Goal: Use online tool/utility: Utilize a website feature to perform a specific function

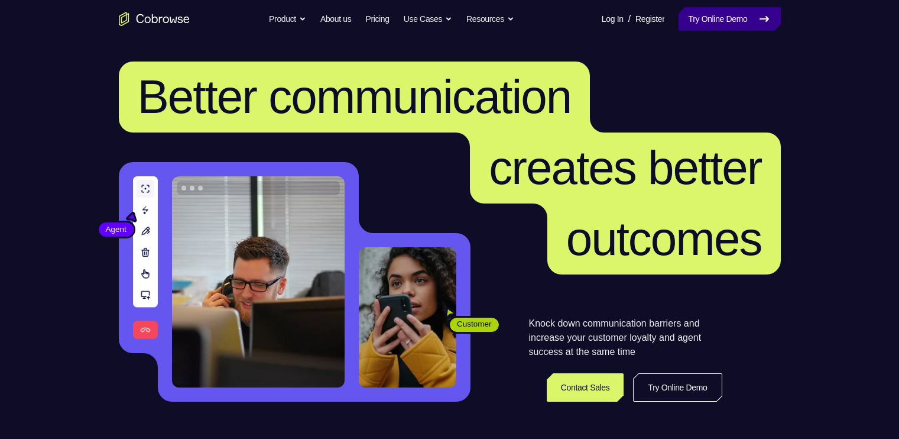
click at [720, 27] on link "Try Online Demo" at bounding box center [730, 19] width 102 height 24
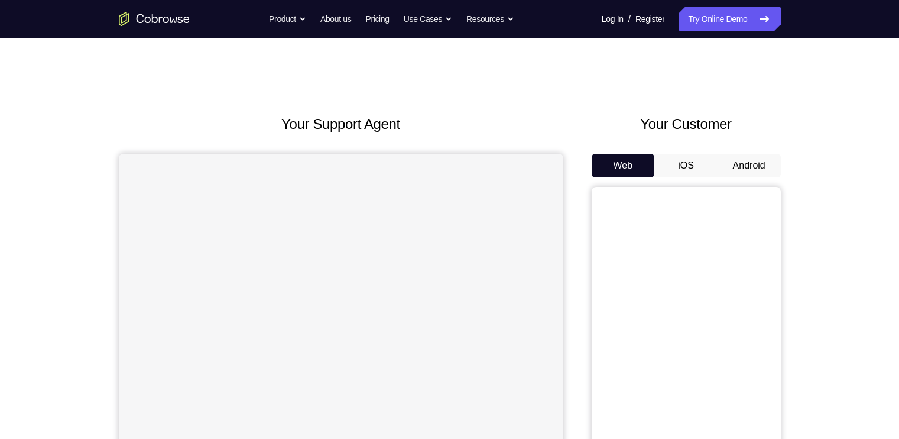
click at [753, 162] on button "Android" at bounding box center [749, 166] width 63 height 24
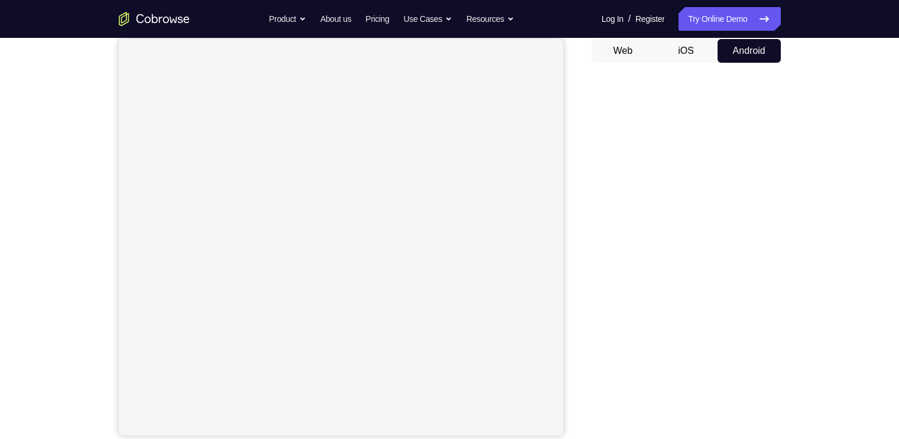
scroll to position [115, 0]
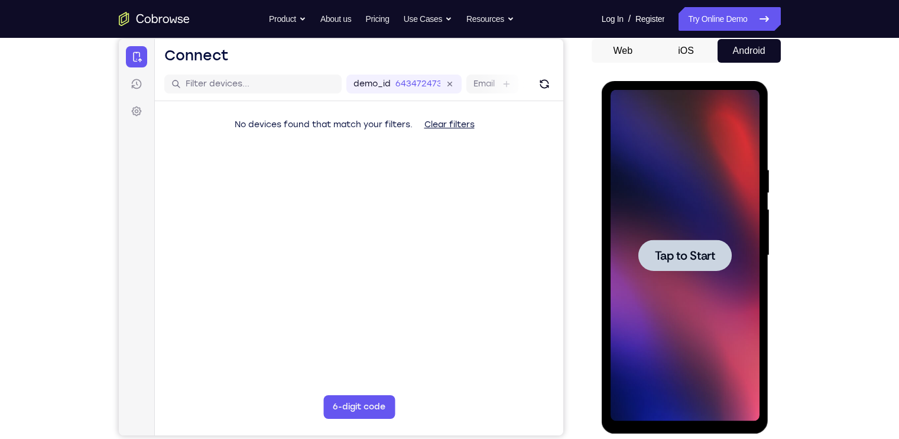
click at [689, 252] on span "Tap to Start" at bounding box center [685, 256] width 60 height 12
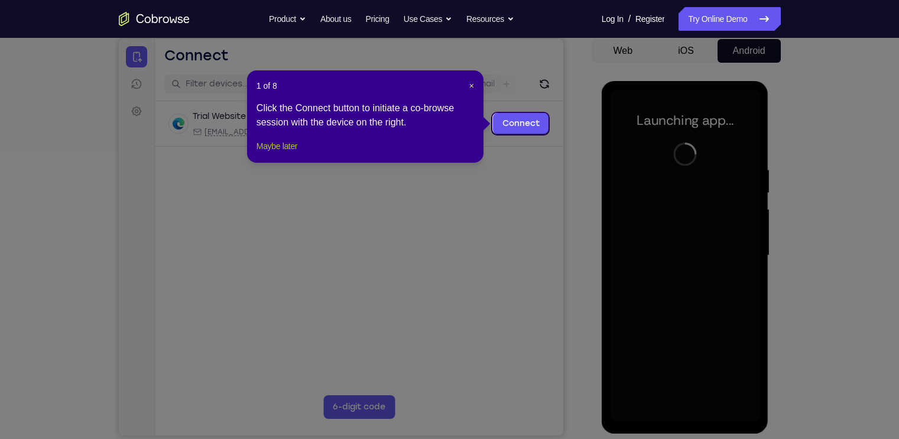
click at [271, 153] on button "Maybe later" at bounding box center [277, 146] width 41 height 14
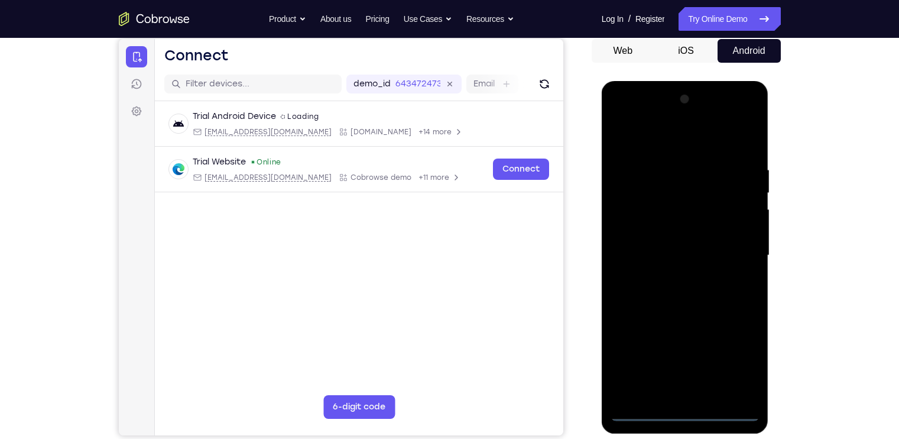
click at [687, 410] on div at bounding box center [685, 255] width 149 height 331
click at [734, 356] on div at bounding box center [685, 255] width 149 height 331
click at [692, 140] on div at bounding box center [685, 255] width 149 height 331
click at [736, 252] on div at bounding box center [685, 255] width 149 height 331
click at [671, 276] on div at bounding box center [685, 255] width 149 height 331
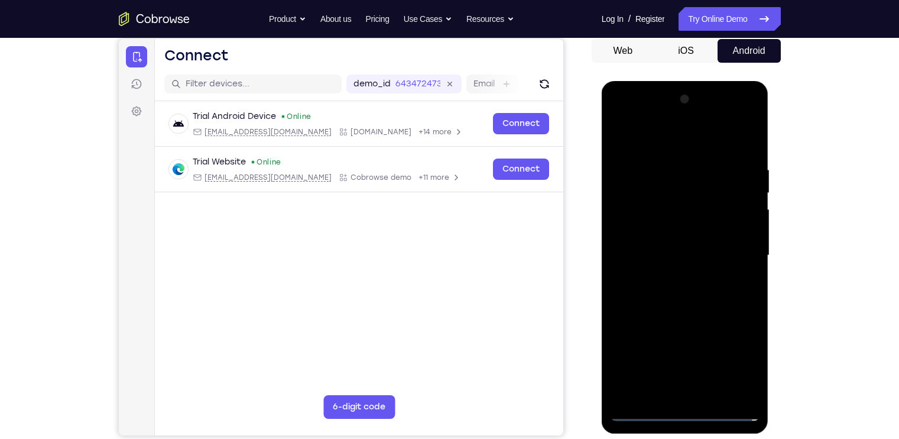
click at [678, 242] on div at bounding box center [685, 255] width 149 height 331
click at [684, 225] on div at bounding box center [685, 255] width 149 height 331
click at [718, 258] on div at bounding box center [685, 255] width 149 height 331
click at [708, 293] on div at bounding box center [685, 255] width 149 height 331
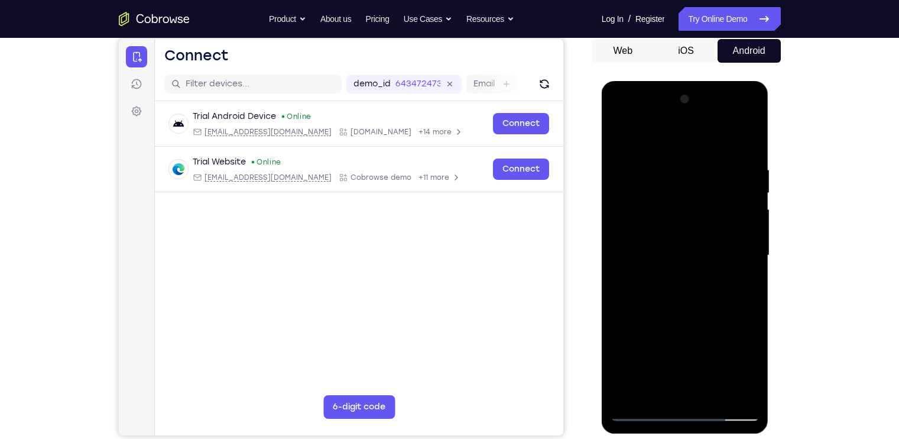
click at [752, 153] on div at bounding box center [685, 255] width 149 height 331
click at [750, 153] on div at bounding box center [685, 255] width 149 height 331
click at [749, 134] on div at bounding box center [685, 255] width 149 height 331
drag, startPoint x: 732, startPoint y: 163, endPoint x: 646, endPoint y: 139, distance: 89.5
click at [646, 139] on div at bounding box center [685, 255] width 149 height 331
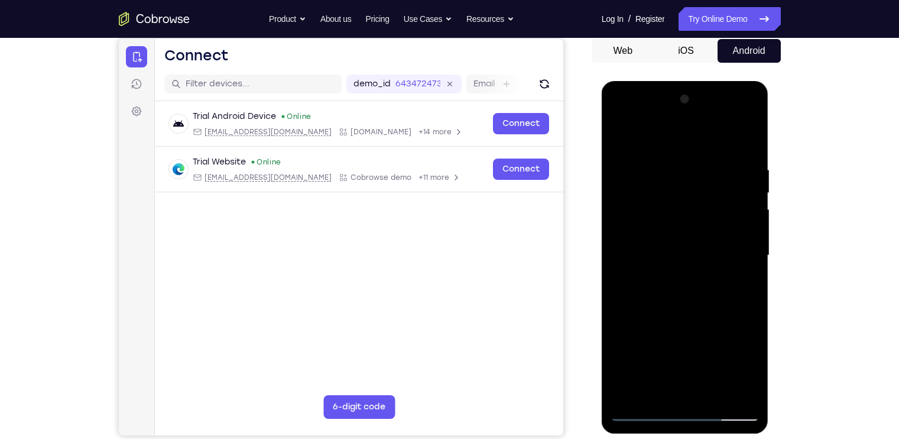
drag, startPoint x: 726, startPoint y: 149, endPoint x: 660, endPoint y: 160, distance: 66.6
click at [660, 160] on div at bounding box center [685, 255] width 149 height 331
click at [714, 393] on div at bounding box center [685, 255] width 149 height 331
click at [696, 315] on div at bounding box center [685, 255] width 149 height 331
click at [622, 132] on div at bounding box center [685, 255] width 149 height 331
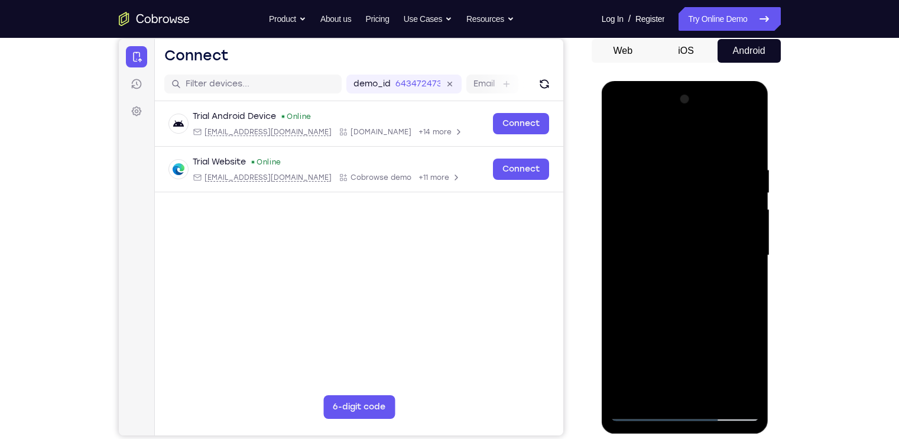
drag, startPoint x: 654, startPoint y: 303, endPoint x: 612, endPoint y: 186, distance: 124.4
click at [612, 186] on div at bounding box center [685, 255] width 149 height 331
drag, startPoint x: 668, startPoint y: 245, endPoint x: 653, endPoint y: 135, distance: 111.0
click at [653, 135] on div at bounding box center [685, 255] width 149 height 331
drag, startPoint x: 714, startPoint y: 299, endPoint x: 706, endPoint y: 180, distance: 119.1
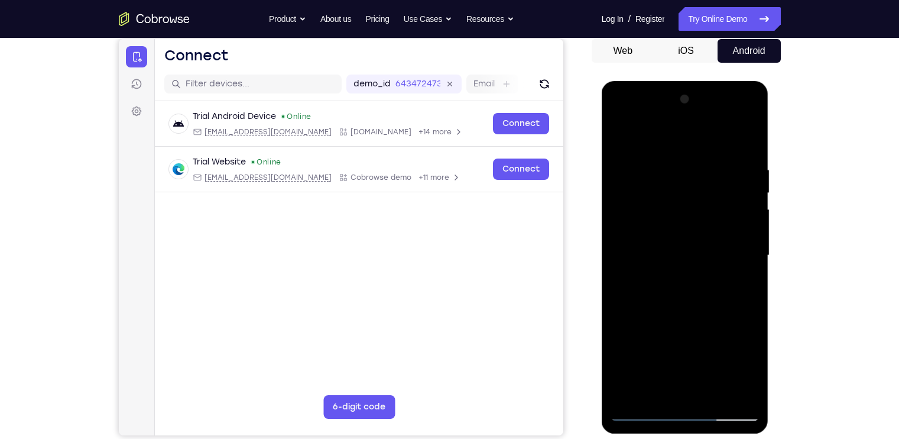
click at [706, 180] on div at bounding box center [685, 255] width 149 height 331
drag, startPoint x: 723, startPoint y: 302, endPoint x: 713, endPoint y: 183, distance: 119.3
click at [713, 183] on div at bounding box center [685, 255] width 149 height 331
drag, startPoint x: 718, startPoint y: 346, endPoint x: 697, endPoint y: 195, distance: 152.9
click at [697, 195] on div at bounding box center [685, 255] width 149 height 331
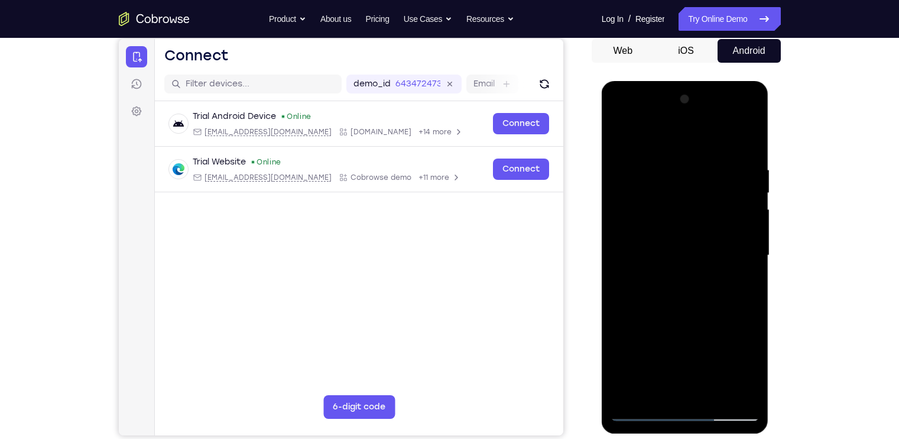
drag, startPoint x: 723, startPoint y: 316, endPoint x: 715, endPoint y: 249, distance: 67.2
click at [715, 249] on div at bounding box center [685, 255] width 149 height 331
drag, startPoint x: 715, startPoint y: 249, endPoint x: 698, endPoint y: 138, distance: 111.9
drag, startPoint x: 96, startPoint y: 57, endPoint x: 844, endPoint y: 235, distance: 768.9
click at [844, 235] on div "Your Support Agent Your Customer Web iOS Android Next Steps We’d be happy to gi…" at bounding box center [449, 313] width 899 height 780
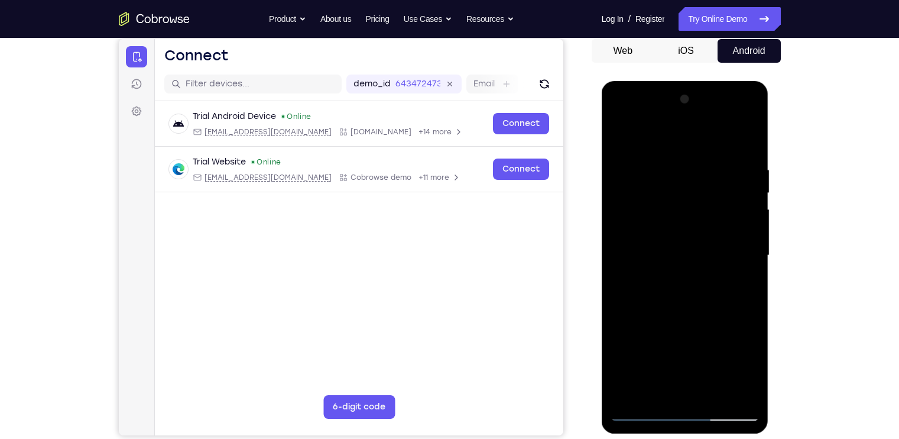
drag, startPoint x: 700, startPoint y: 262, endPoint x: 693, endPoint y: 121, distance: 140.9
click at [693, 121] on div at bounding box center [685, 255] width 149 height 331
drag, startPoint x: 713, startPoint y: 283, endPoint x: 701, endPoint y: 169, distance: 114.1
click at [701, 169] on div at bounding box center [685, 255] width 149 height 331
drag, startPoint x: 720, startPoint y: 320, endPoint x: 709, endPoint y: 241, distance: 80.5
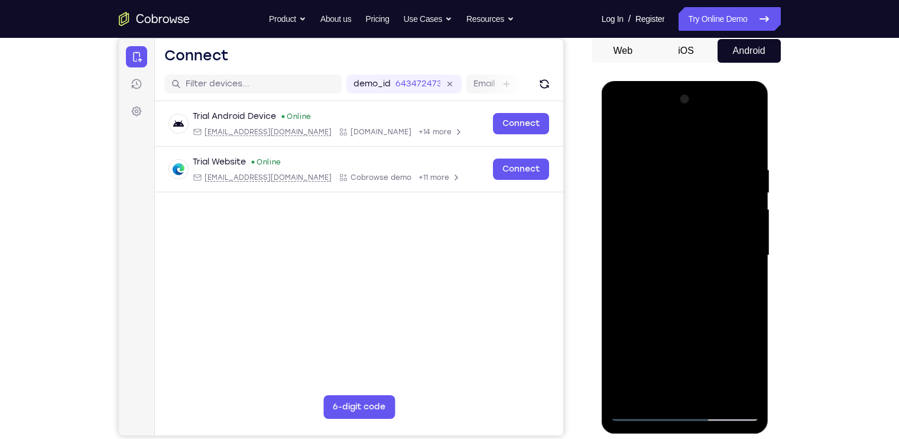
click at [709, 241] on div at bounding box center [685, 255] width 149 height 331
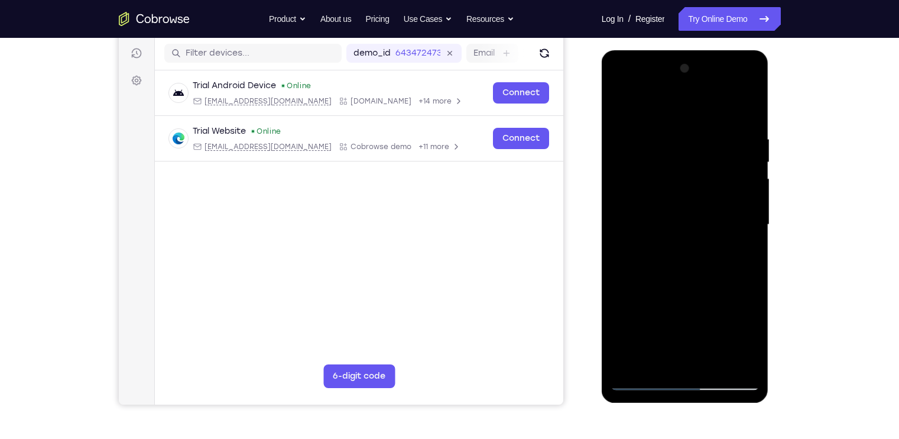
click at [732, 300] on div at bounding box center [685, 224] width 149 height 331
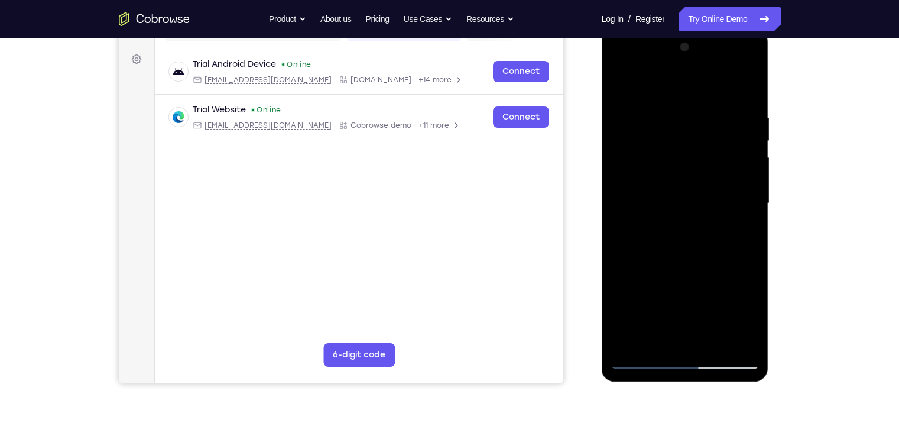
scroll to position [167, 0]
drag, startPoint x: 732, startPoint y: 278, endPoint x: 708, endPoint y: 173, distance: 107.9
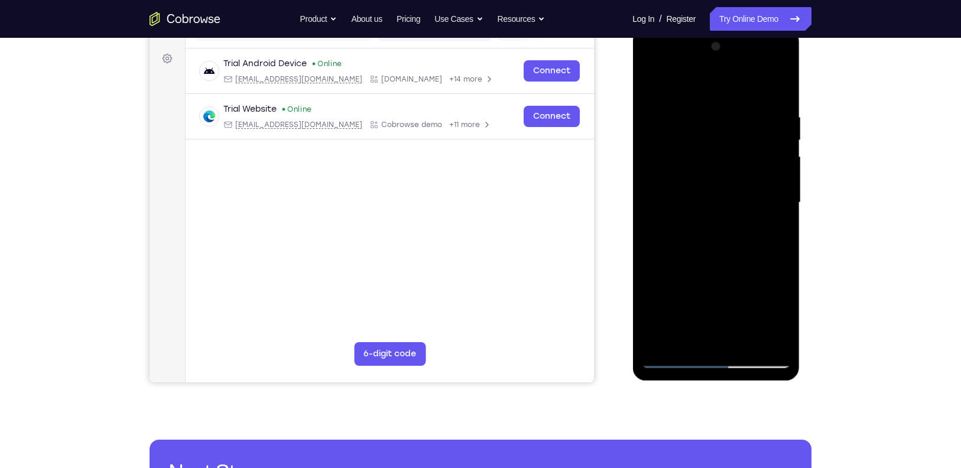
drag, startPoint x: 748, startPoint y: 260, endPoint x: 746, endPoint y: 168, distance: 91.7
click at [746, 168] on div at bounding box center [716, 202] width 149 height 331
drag, startPoint x: 752, startPoint y: 263, endPoint x: 740, endPoint y: 170, distance: 93.5
click at [740, 170] on div at bounding box center [716, 202] width 149 height 331
drag, startPoint x: 757, startPoint y: 244, endPoint x: 757, endPoint y: 209, distance: 34.9
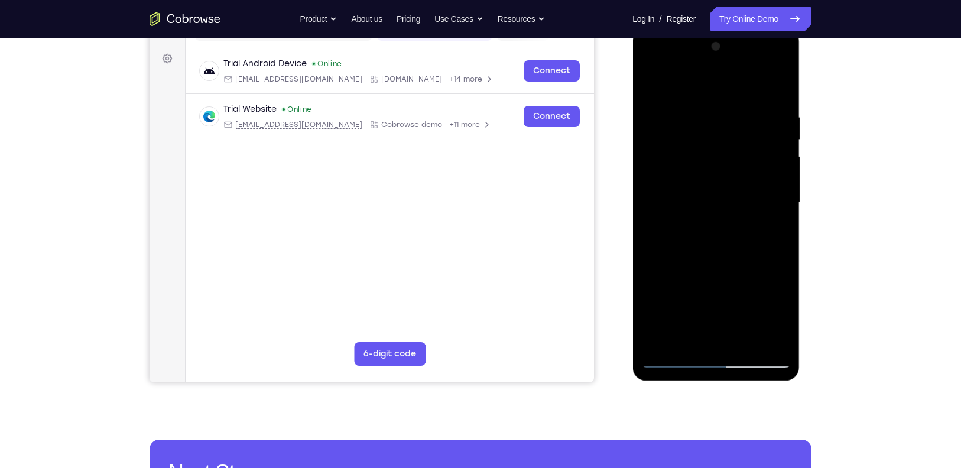
click at [757, 209] on div at bounding box center [716, 202] width 149 height 331
drag, startPoint x: 763, startPoint y: 261, endPoint x: 753, endPoint y: 152, distance: 109.3
click at [753, 152] on div at bounding box center [716, 202] width 149 height 331
drag, startPoint x: 773, startPoint y: 284, endPoint x: 758, endPoint y: 199, distance: 87.0
click at [758, 199] on div at bounding box center [716, 202] width 149 height 331
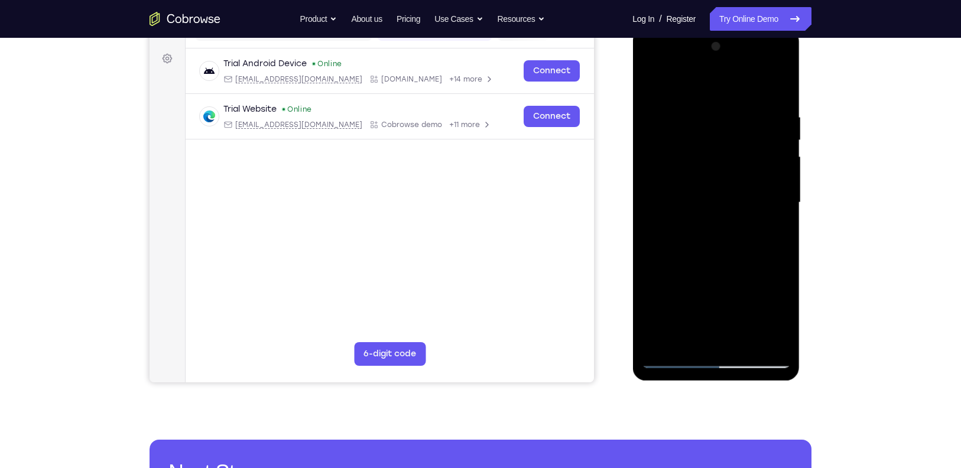
drag, startPoint x: 760, startPoint y: 252, endPoint x: 759, endPoint y: 204, distance: 47.9
click at [759, 204] on div at bounding box center [716, 202] width 149 height 331
drag, startPoint x: 758, startPoint y: 261, endPoint x: 746, endPoint y: 156, distance: 106.5
click at [746, 156] on div at bounding box center [716, 202] width 149 height 331
drag, startPoint x: 755, startPoint y: 234, endPoint x: 749, endPoint y: 184, distance: 50.7
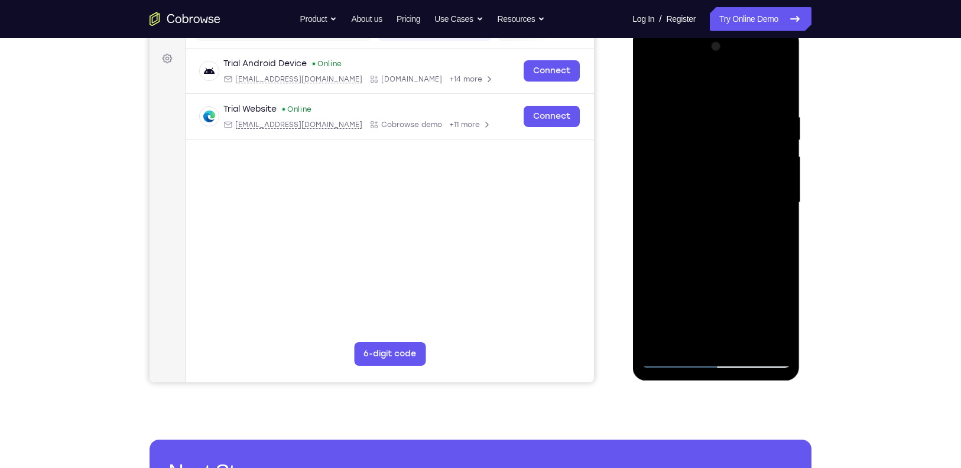
click at [749, 184] on div at bounding box center [716, 202] width 149 height 331
click at [733, 267] on div at bounding box center [716, 202] width 149 height 331
drag, startPoint x: 725, startPoint y: 260, endPoint x: 706, endPoint y: 108, distance: 152.5
click at [706, 108] on div at bounding box center [716, 202] width 149 height 331
drag, startPoint x: 737, startPoint y: 241, endPoint x: 713, endPoint y: 110, distance: 133.5
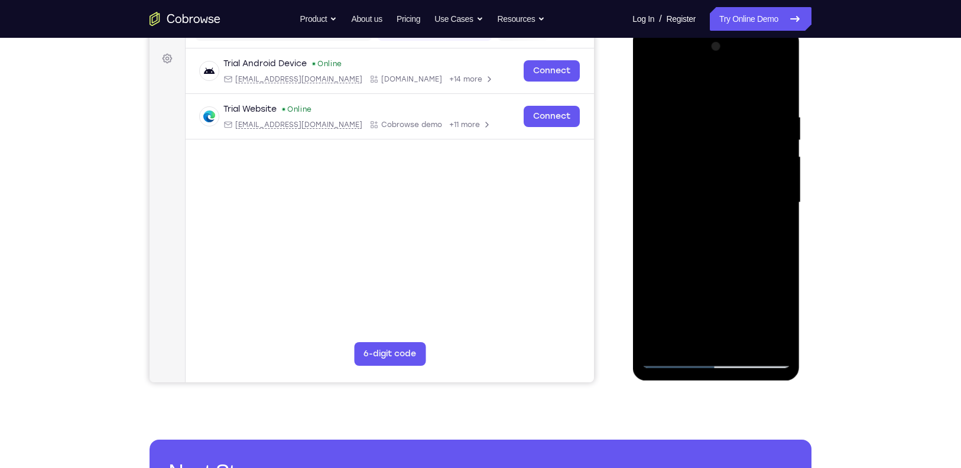
click at [713, 110] on div at bounding box center [716, 202] width 149 height 331
drag, startPoint x: 717, startPoint y: 220, endPoint x: 718, endPoint y: 134, distance: 85.8
click at [718, 134] on div at bounding box center [716, 202] width 149 height 331
drag, startPoint x: 713, startPoint y: 260, endPoint x: 691, endPoint y: 126, distance: 136.1
click at [691, 126] on div at bounding box center [716, 202] width 149 height 331
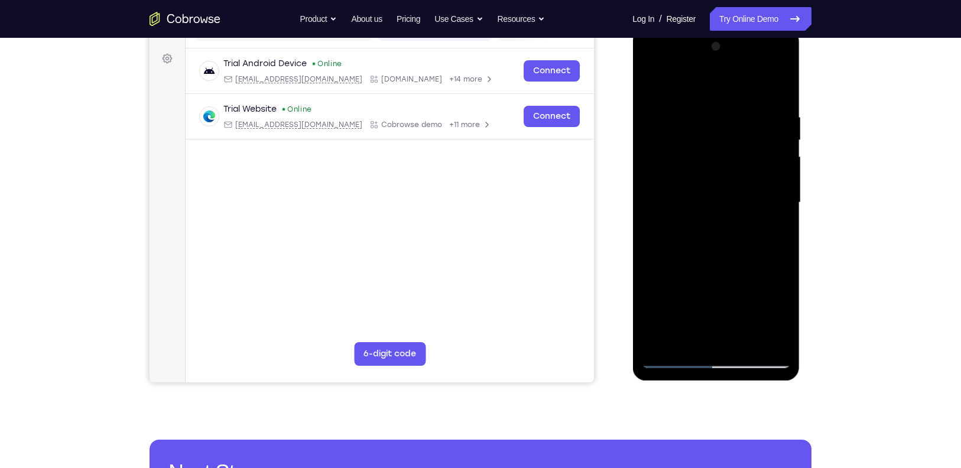
drag, startPoint x: 703, startPoint y: 248, endPoint x: 699, endPoint y: 183, distance: 64.6
click at [699, 183] on div at bounding box center [716, 202] width 149 height 331
drag, startPoint x: 718, startPoint y: 286, endPoint x: 699, endPoint y: 157, distance: 130.2
click at [699, 157] on div at bounding box center [716, 202] width 149 height 331
drag, startPoint x: 726, startPoint y: 248, endPoint x: 710, endPoint y: 127, distance: 122.8
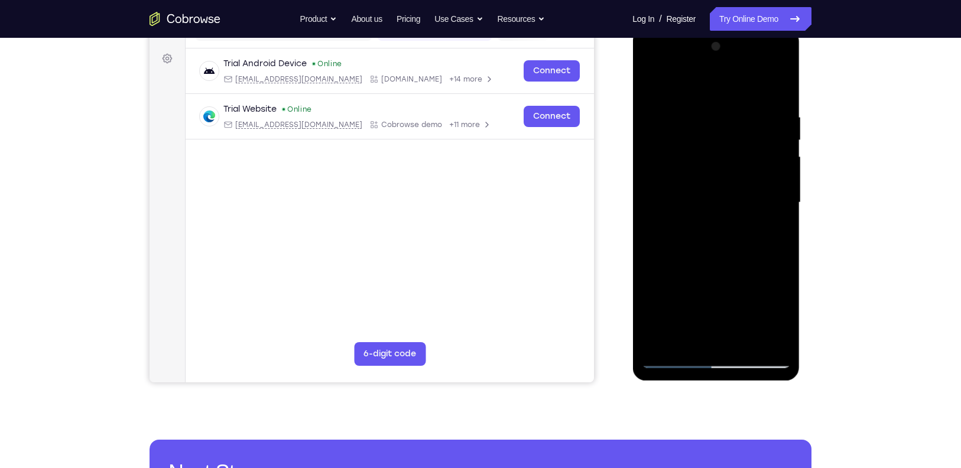
click at [710, 127] on div at bounding box center [716, 202] width 149 height 331
click at [748, 337] on div at bounding box center [716, 202] width 149 height 331
click at [681, 176] on div at bounding box center [716, 202] width 149 height 331
click at [654, 284] on div at bounding box center [716, 202] width 149 height 331
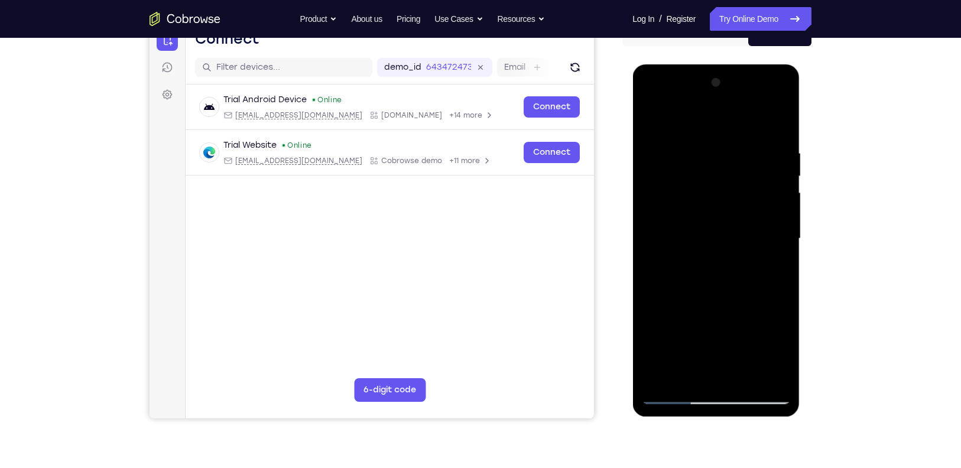
scroll to position [130, 0]
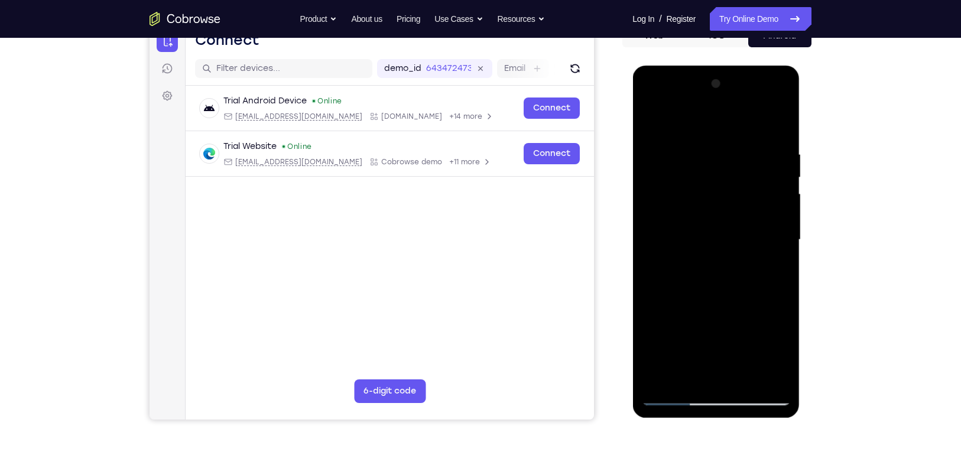
drag, startPoint x: 708, startPoint y: 204, endPoint x: 717, endPoint y: 252, distance: 49.3
click at [717, 252] on div at bounding box center [716, 240] width 149 height 331
drag, startPoint x: 769, startPoint y: 213, endPoint x: 701, endPoint y: 213, distance: 68.0
click at [701, 213] on div at bounding box center [716, 240] width 149 height 331
drag, startPoint x: 771, startPoint y: 218, endPoint x: 691, endPoint y: 224, distance: 80.6
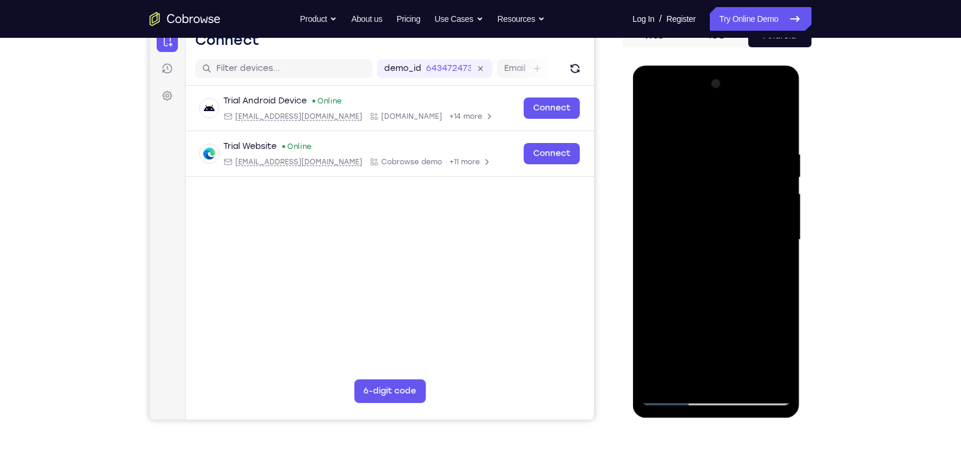
click at [691, 224] on div at bounding box center [716, 240] width 149 height 331
click at [753, 219] on div at bounding box center [716, 240] width 149 height 331
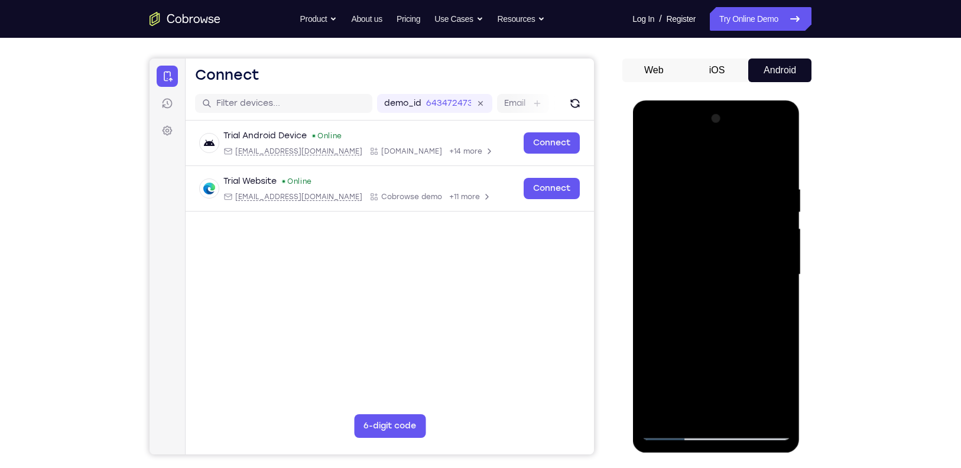
drag, startPoint x: 736, startPoint y: 122, endPoint x: 735, endPoint y: 108, distance: 14.8
click at [735, 108] on div at bounding box center [716, 277] width 167 height 352
click at [772, 188] on div at bounding box center [716, 274] width 149 height 331
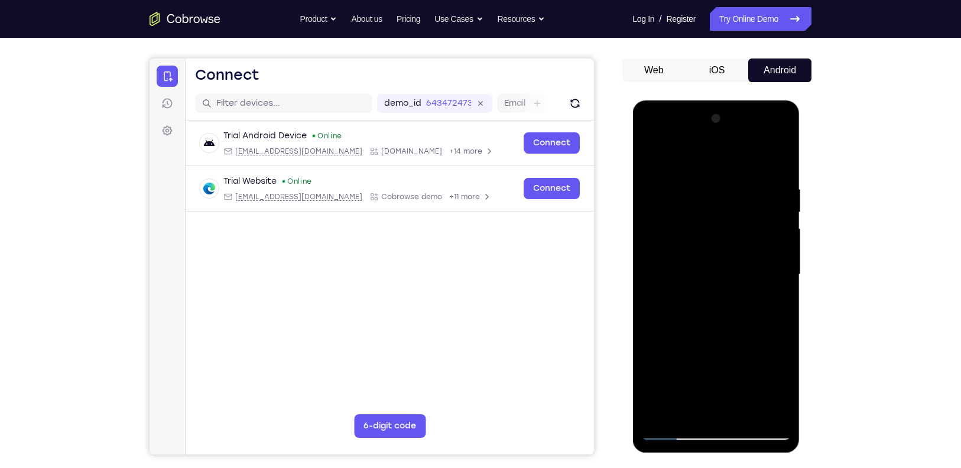
click at [772, 188] on div at bounding box center [716, 274] width 149 height 331
click at [777, 184] on div at bounding box center [716, 274] width 149 height 331
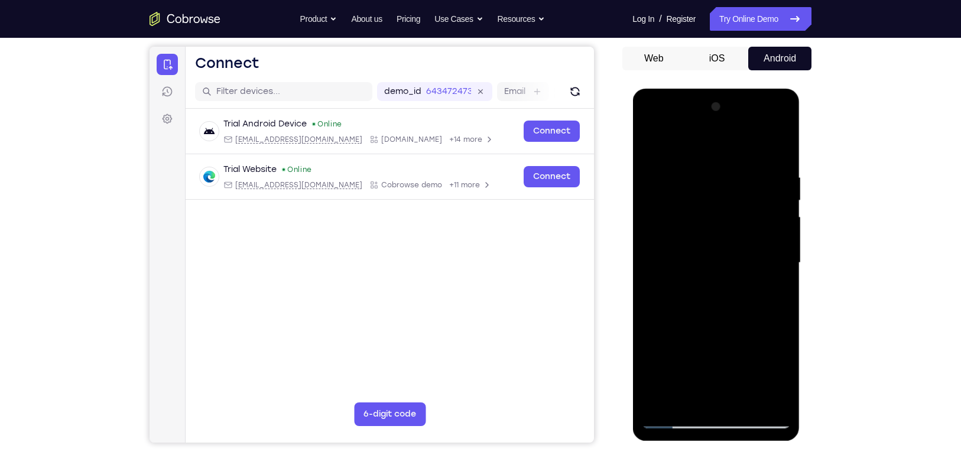
scroll to position [108, 0]
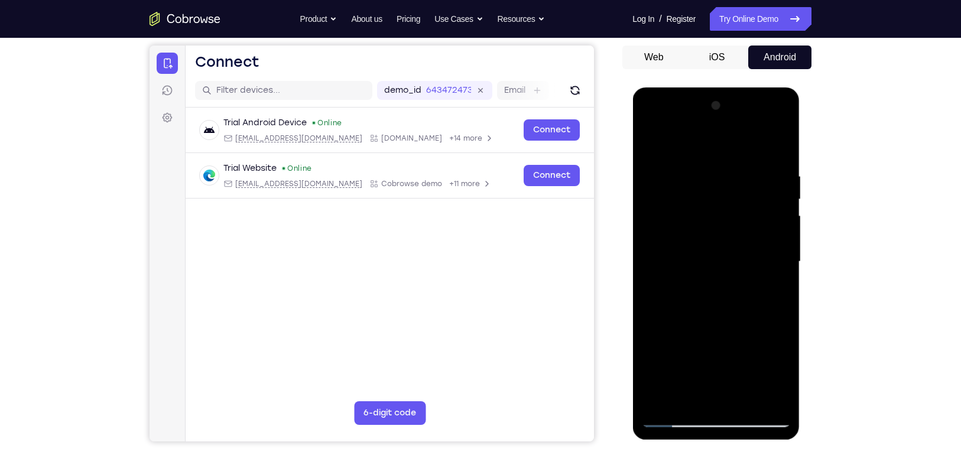
click at [786, 173] on div at bounding box center [716, 261] width 149 height 331
click at [783, 109] on div at bounding box center [716, 261] width 149 height 331
click at [776, 235] on div at bounding box center [716, 261] width 149 height 331
click at [773, 184] on div at bounding box center [716, 261] width 149 height 331
click at [723, 244] on div at bounding box center [716, 261] width 149 height 331
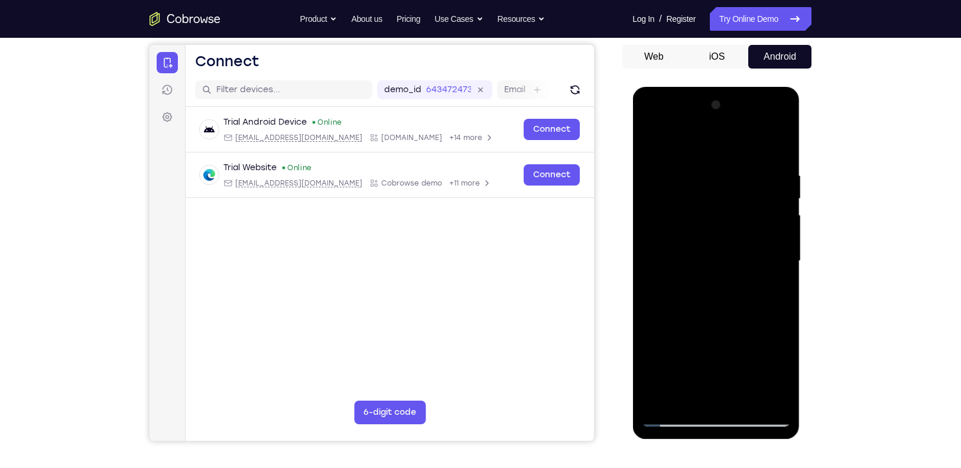
scroll to position [102, 0]
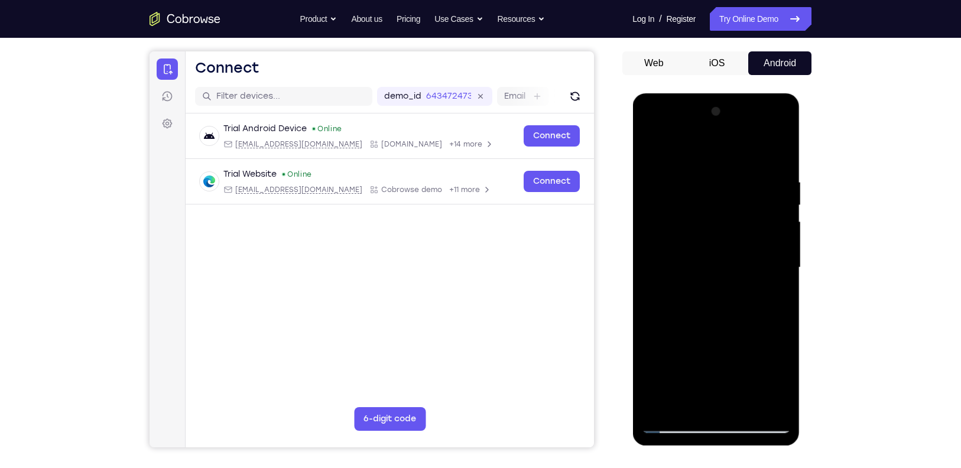
click at [782, 242] on div at bounding box center [716, 267] width 149 height 331
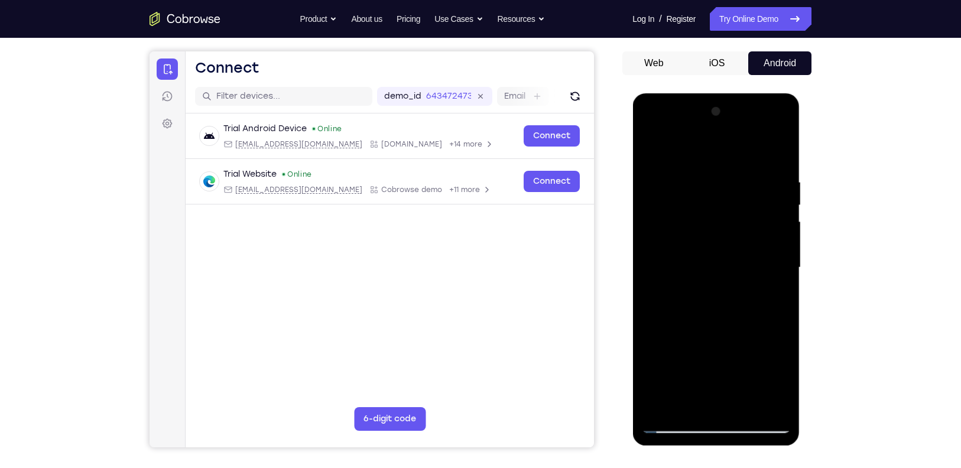
click at [782, 242] on div at bounding box center [716, 267] width 149 height 331
click at [779, 112] on div at bounding box center [716, 267] width 149 height 331
click at [705, 240] on div at bounding box center [716, 267] width 149 height 331
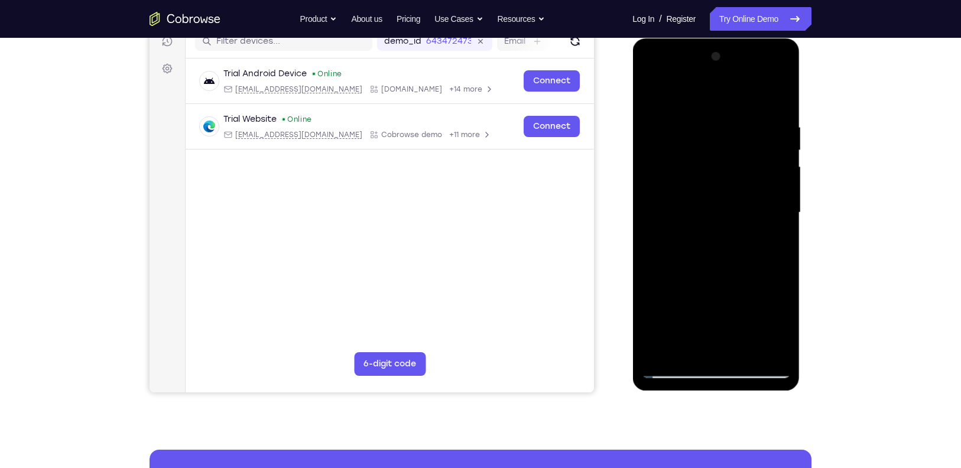
scroll to position [134, 0]
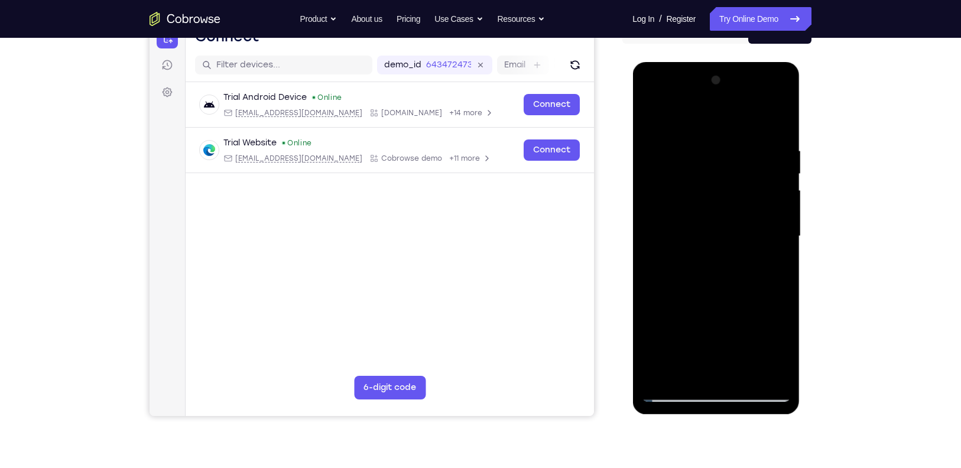
click at [769, 212] on div at bounding box center [716, 236] width 149 height 331
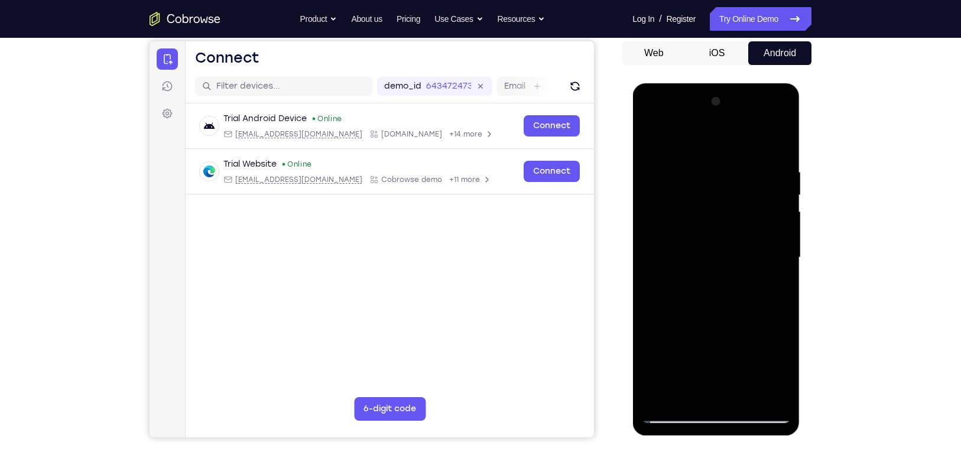
scroll to position [109, 0]
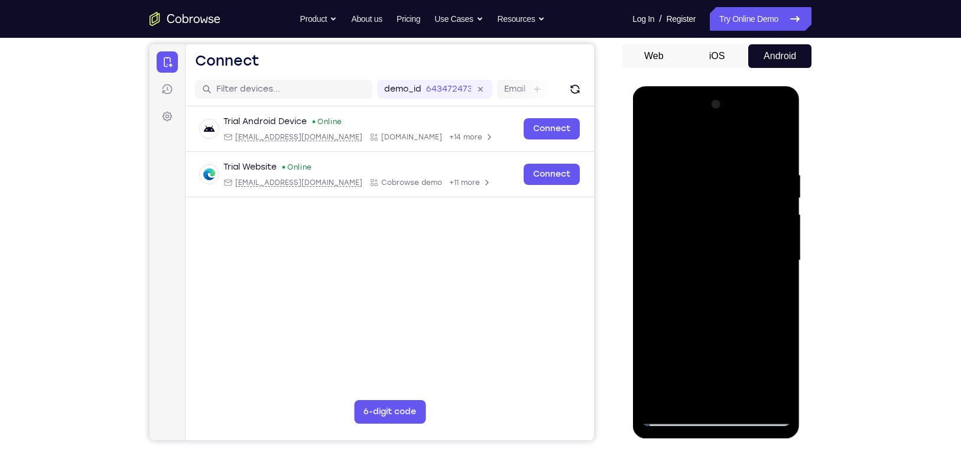
click at [769, 212] on div at bounding box center [716, 260] width 149 height 331
click at [781, 208] on div at bounding box center [716, 260] width 149 height 331
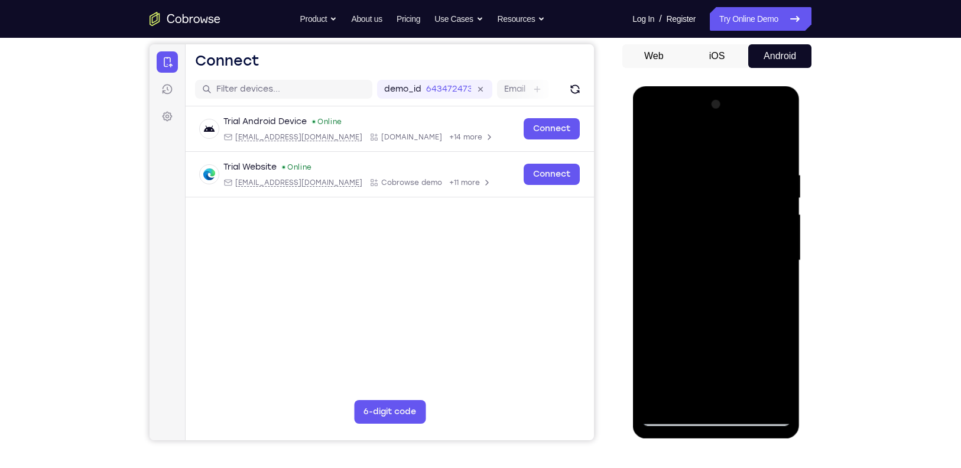
click at [781, 208] on div at bounding box center [716, 260] width 149 height 331
click at [779, 108] on div at bounding box center [716, 260] width 149 height 331
